Goal: Transaction & Acquisition: Download file/media

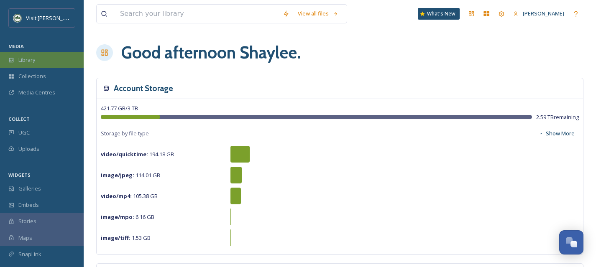
click at [32, 65] on div "Library" at bounding box center [42, 60] width 84 height 16
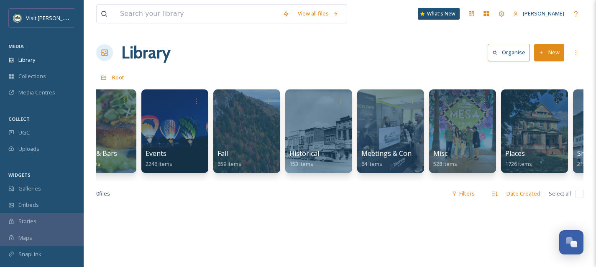
scroll to position [0, 176]
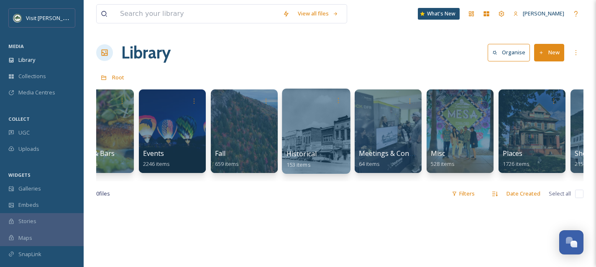
click at [303, 148] on div at bounding box center [316, 131] width 68 height 85
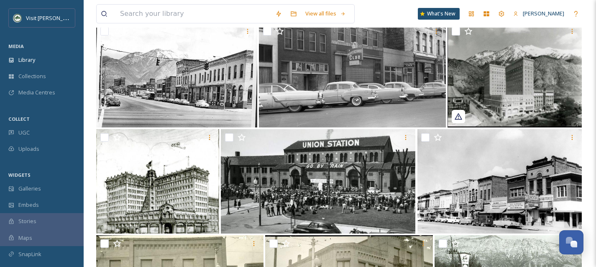
scroll to position [3404, 0]
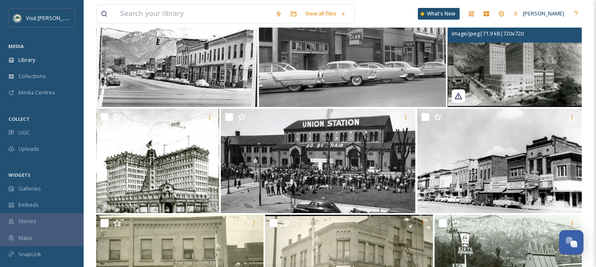
click at [510, 77] on img at bounding box center [514, 55] width 134 height 105
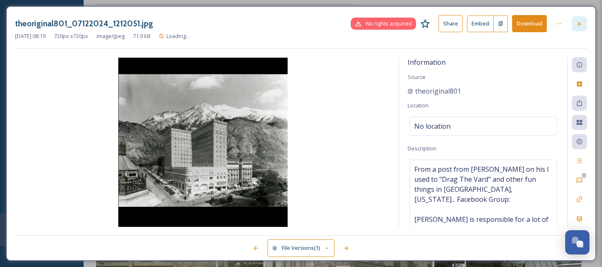
click at [584, 26] on div at bounding box center [579, 23] width 15 height 15
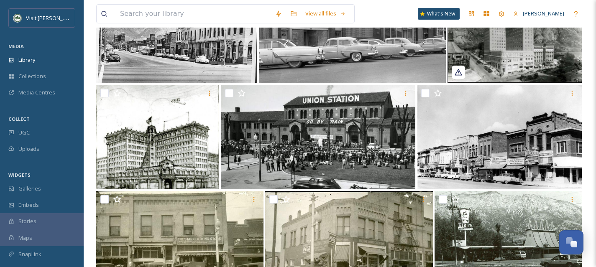
scroll to position [3431, 0]
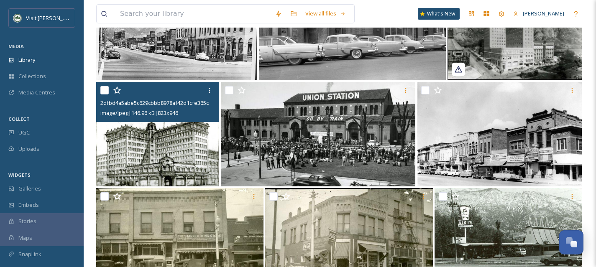
click at [198, 143] on img at bounding box center [157, 134] width 123 height 105
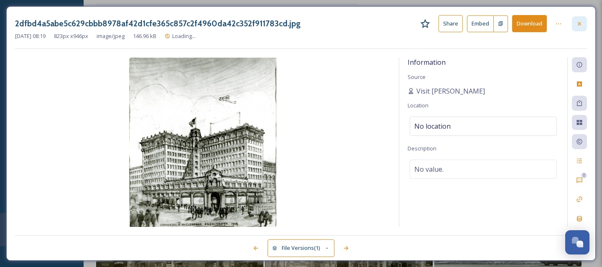
click at [585, 24] on div at bounding box center [579, 23] width 15 height 15
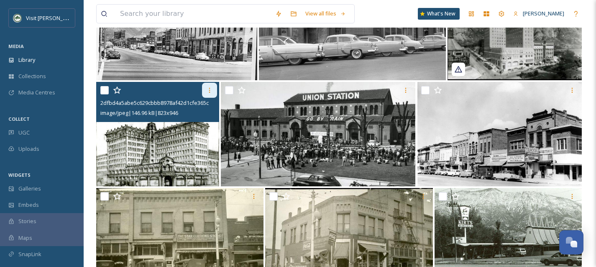
click at [212, 88] on icon at bounding box center [209, 90] width 7 height 7
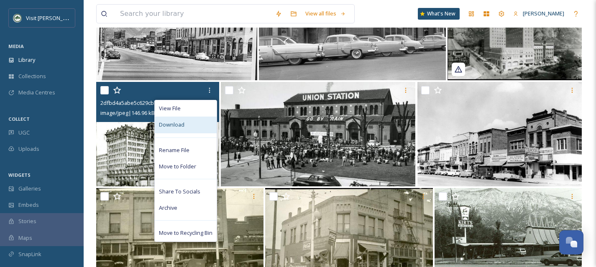
click at [199, 121] on div "Download" at bounding box center [186, 125] width 62 height 16
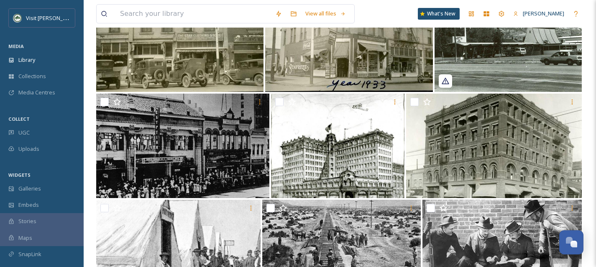
scroll to position [3640, 0]
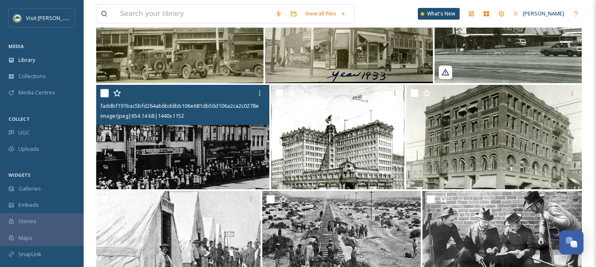
click at [235, 165] on img at bounding box center [182, 137] width 173 height 105
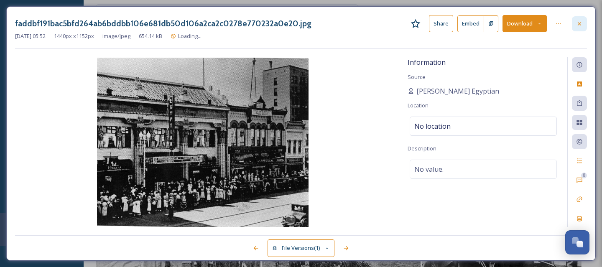
click at [584, 20] on div at bounding box center [579, 23] width 15 height 15
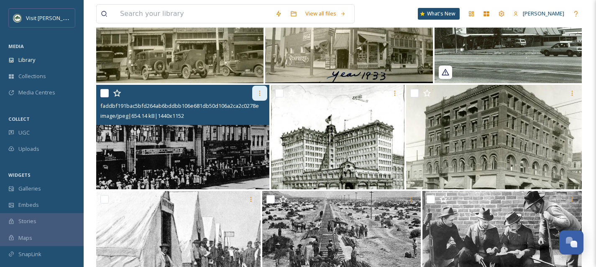
click at [260, 94] on icon at bounding box center [259, 93] width 7 height 7
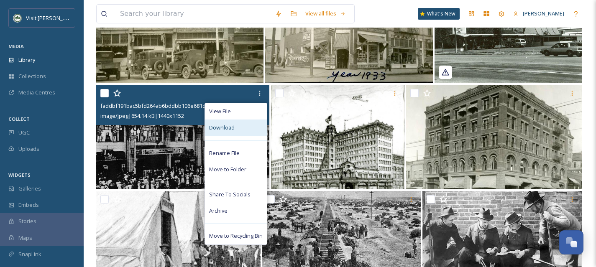
click at [247, 125] on div "Download" at bounding box center [236, 128] width 62 height 16
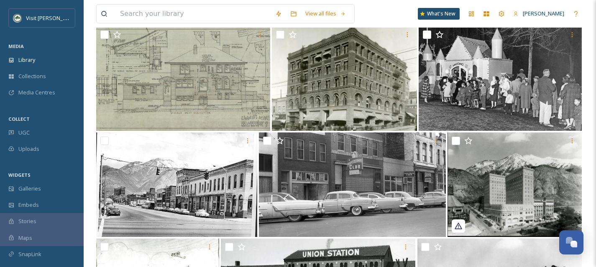
scroll to position [3228, 0]
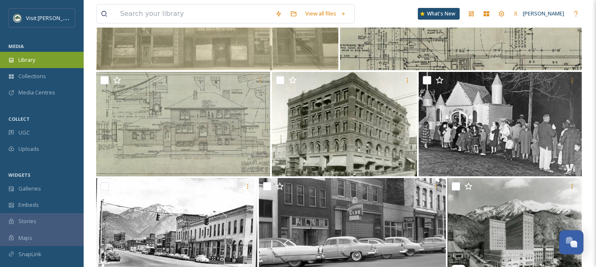
click at [35, 59] on span "Library" at bounding box center [26, 60] width 17 height 8
